Goal: Find specific page/section: Find specific page/section

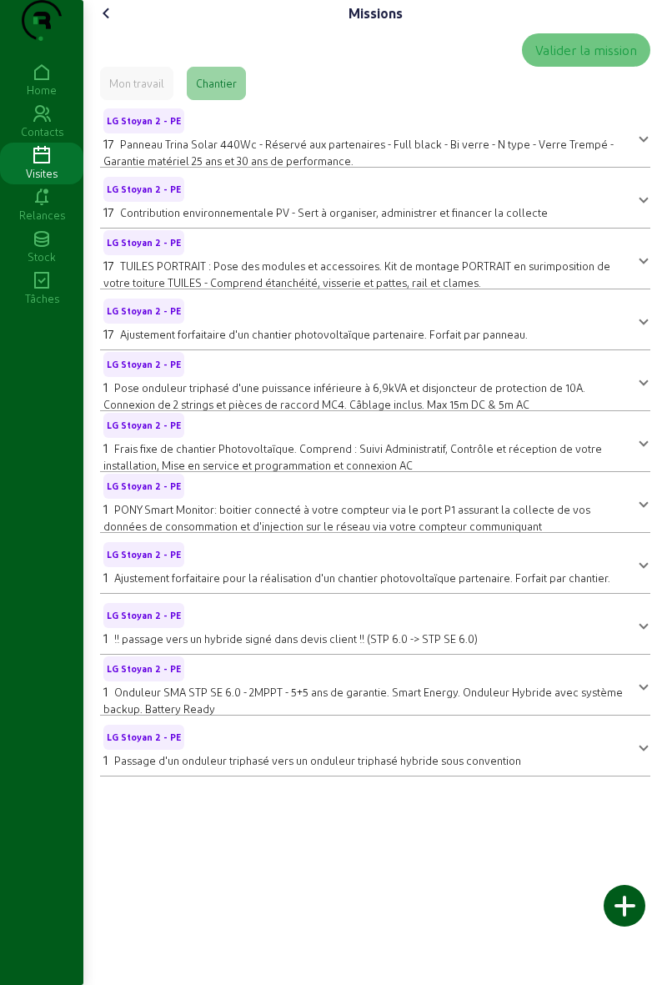
click at [108, 23] on icon at bounding box center [107, 13] width 20 height 20
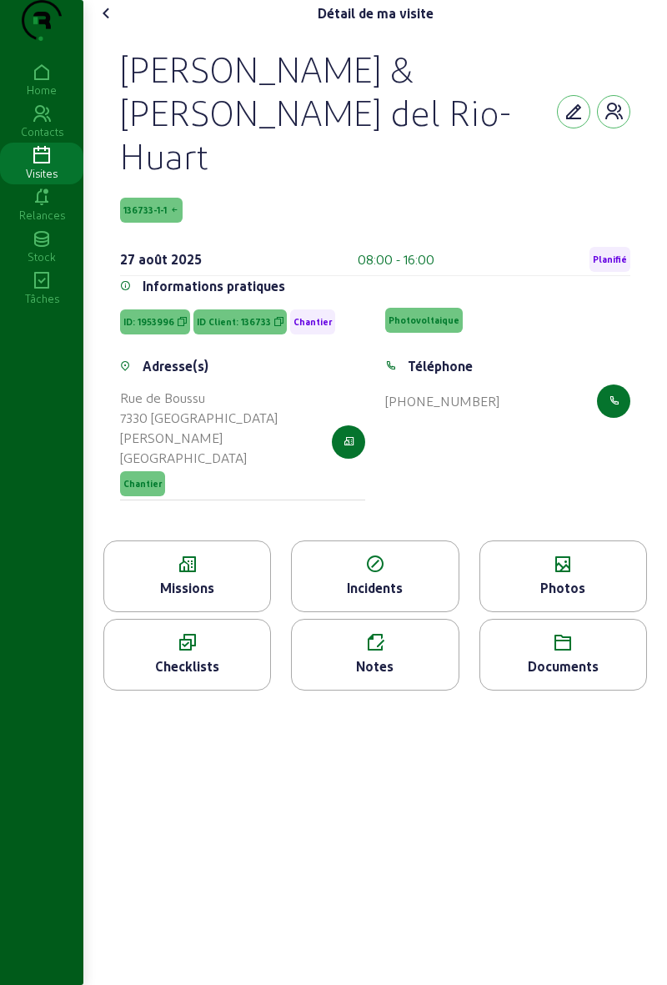
click at [567, 578] on div "Photos" at bounding box center [564, 588] width 166 height 20
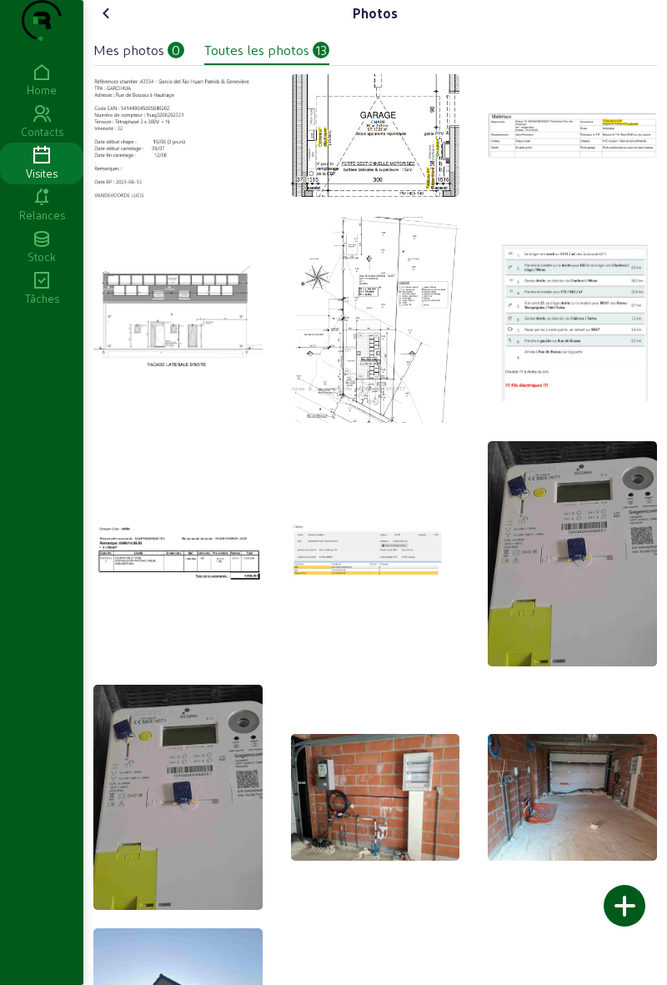
click at [207, 180] on img at bounding box center [177, 136] width 169 height 126
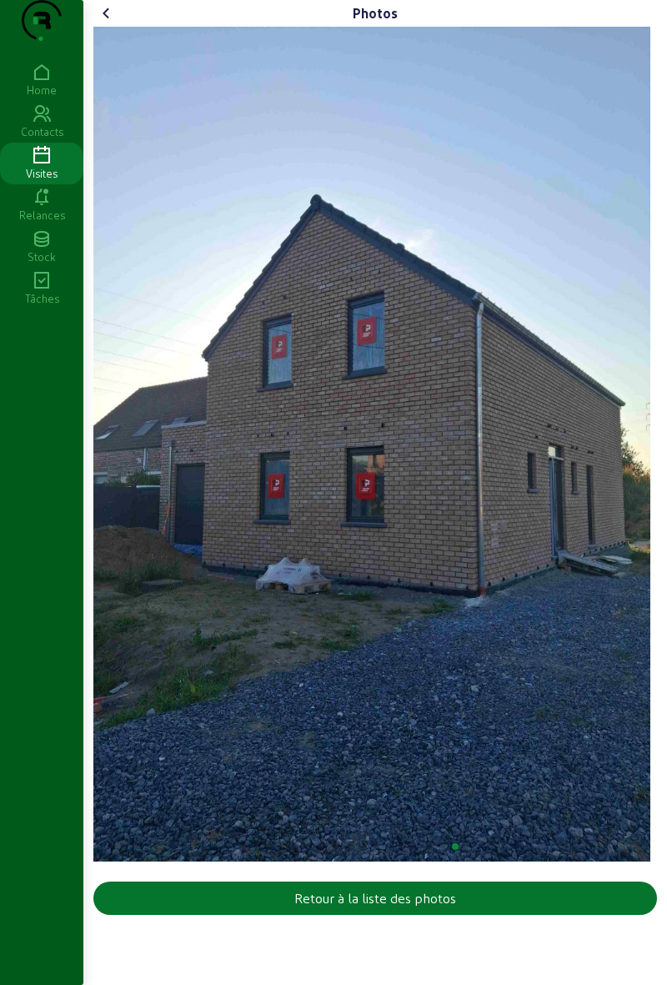
click at [115, 23] on icon at bounding box center [107, 13] width 20 height 20
